Goal: Information Seeking & Learning: Learn about a topic

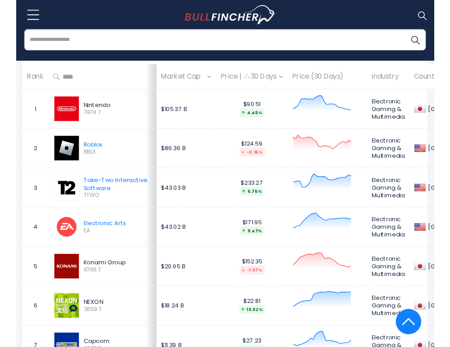
scroll to position [395, 0]
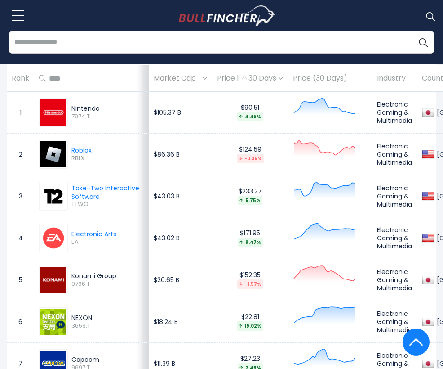
click at [58, 121] on img at bounding box center [53, 112] width 26 height 26
click at [61, 125] on img at bounding box center [53, 112] width 26 height 26
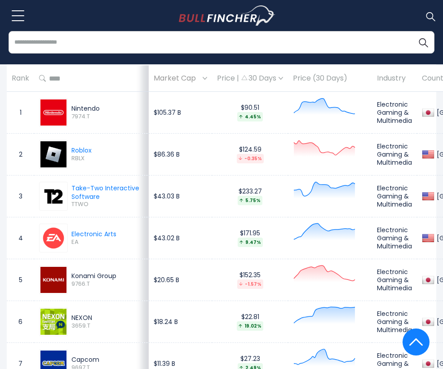
click at [373, 126] on td "Electronic Gaming & Multimedia" at bounding box center [394, 113] width 45 height 42
